Goal: Communication & Community: Participate in discussion

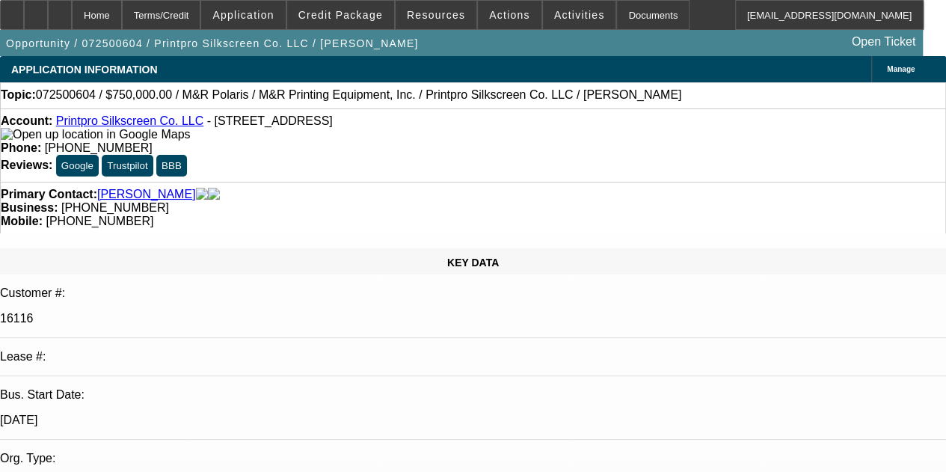
select select "0"
select select "1"
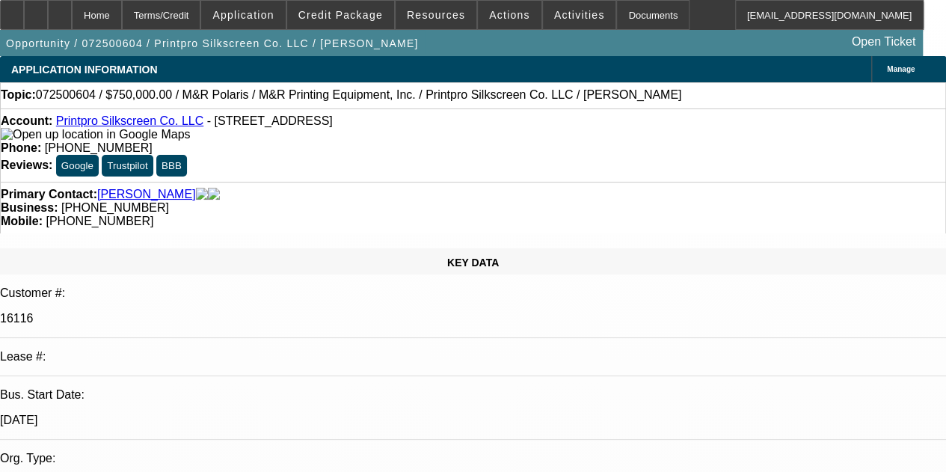
select select "2"
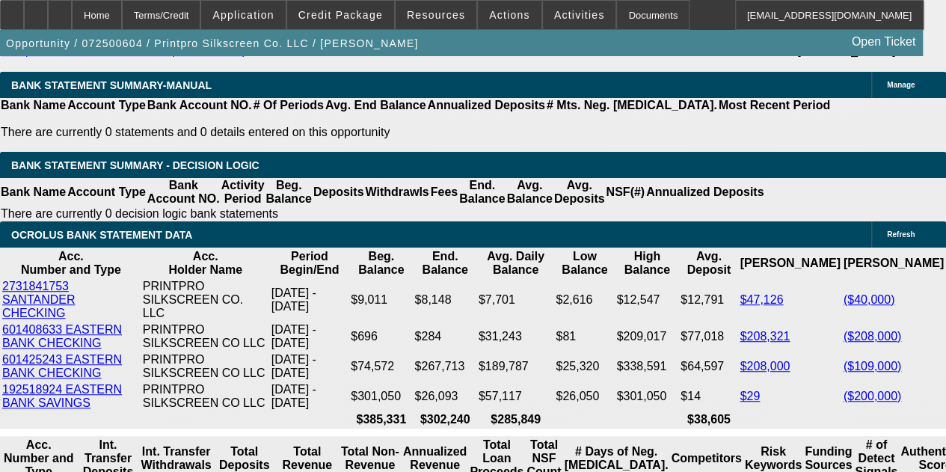
scroll to position [3515, 0]
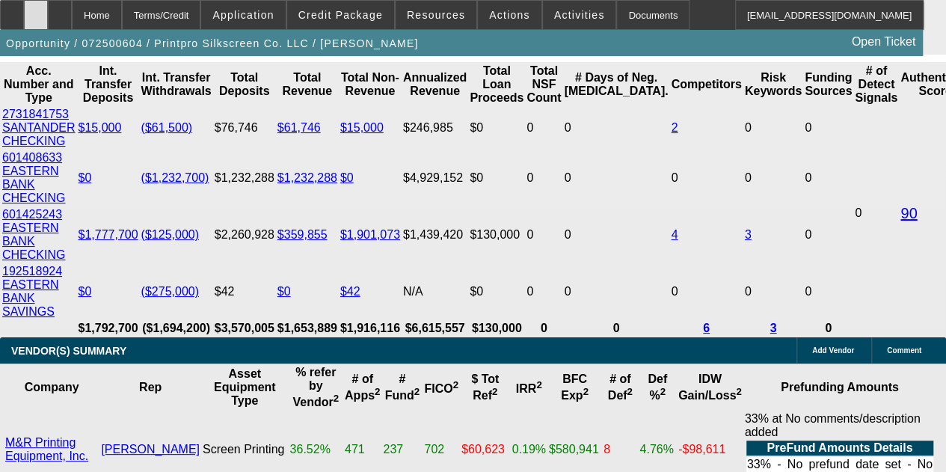
click at [48, 24] on div at bounding box center [36, 15] width 24 height 30
click at [556, 22] on span at bounding box center [579, 15] width 73 height 36
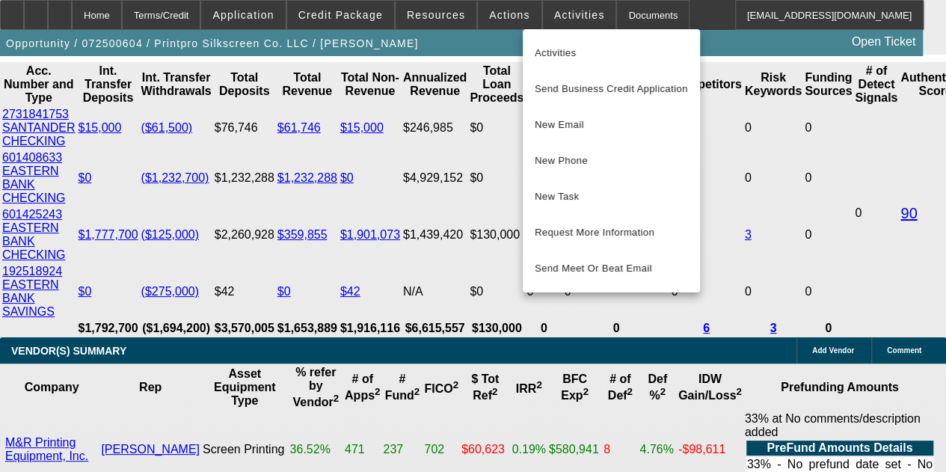
click at [429, 164] on div at bounding box center [473, 236] width 946 height 472
